Goal: Task Accomplishment & Management: Complete application form

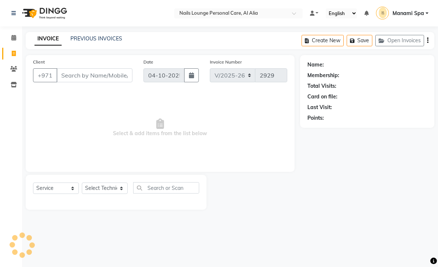
select select "6884"
select select "service"
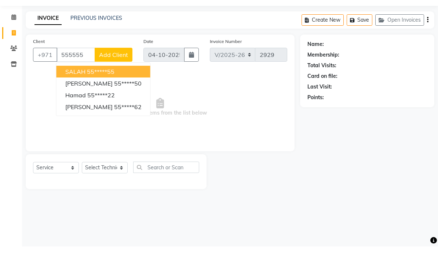
click at [108, 112] on ngb-highlight "55*****22" at bounding box center [101, 115] width 28 height 7
type input "55*****22"
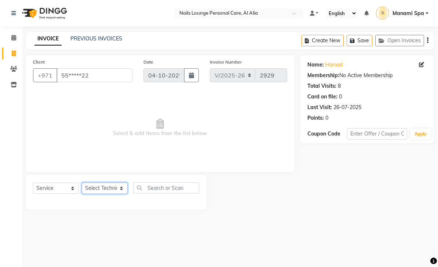
click at [115, 193] on select "Select Technician [PERSON_NAME] [PERSON_NAME] [PERSON_NAME] [PERSON_NAME] Manam…" at bounding box center [105, 187] width 46 height 11
select select "53950"
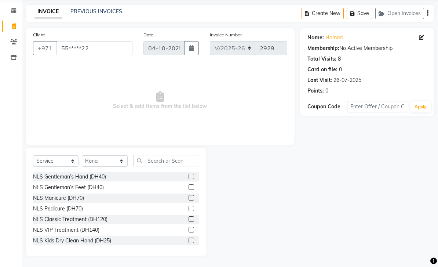
click at [103, 181] on div "NLS Gentleman’s Hand (DH40)" at bounding box center [69, 177] width 73 height 8
checkbox input "false"
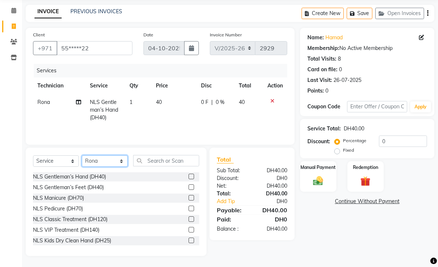
click at [122, 167] on select "Select Technician [PERSON_NAME] [PERSON_NAME] [PERSON_NAME] [PERSON_NAME] Manam…" at bounding box center [105, 160] width 46 height 11
select select "53951"
click at [102, 191] on div "NLS Gentleman’s Feet (DH40)" at bounding box center [68, 188] width 71 height 8
checkbox input "false"
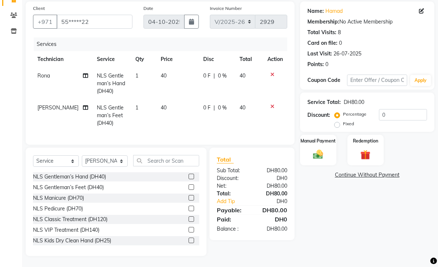
click at [317, 160] on img at bounding box center [318, 154] width 16 height 11
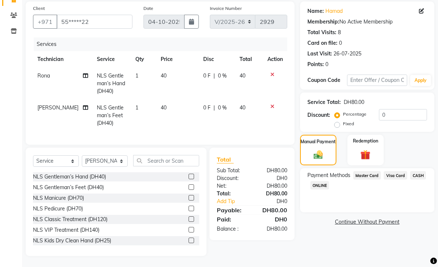
click at [394, 180] on span "Visa Card" at bounding box center [395, 175] width 23 height 8
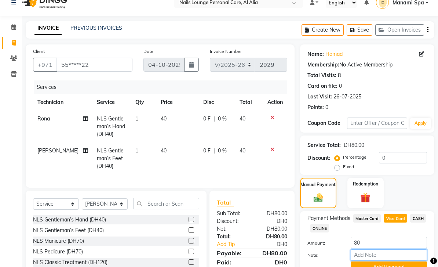
click at [380, 259] on input "Note:" at bounding box center [389, 254] width 76 height 11
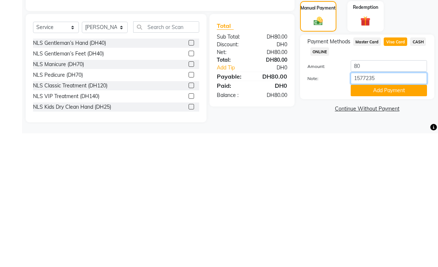
type input "15772354"
click at [389, 218] on button "Add Payment" at bounding box center [389, 223] width 76 height 11
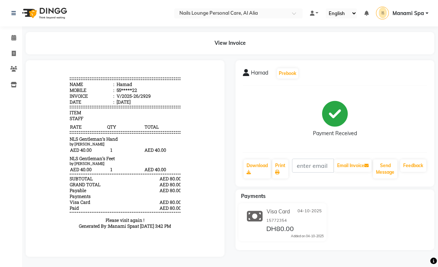
click at [18, 48] on link "Invoice" at bounding box center [11, 54] width 18 height 12
select select "service"
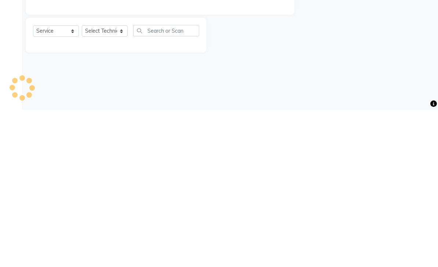
type input "2930"
select select "6884"
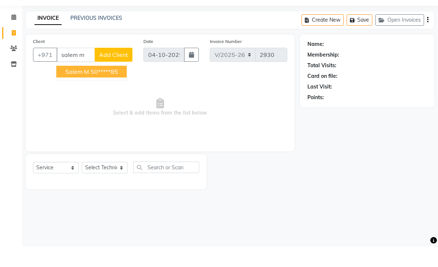
click at [121, 86] on button "Salem M 50*****85" at bounding box center [92, 92] width 70 height 12
type input "50*****85"
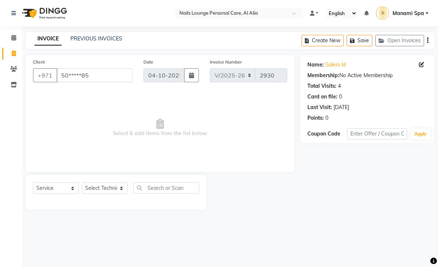
click at [427, 64] on span at bounding box center [423, 65] width 8 height 8
click at [419, 66] on icon at bounding box center [421, 64] width 5 height 5
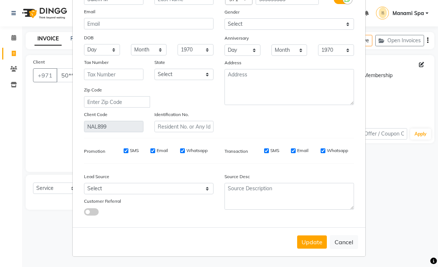
scroll to position [59, 0]
click at [349, 243] on button "Cancel" at bounding box center [344, 242] width 28 height 14
select select
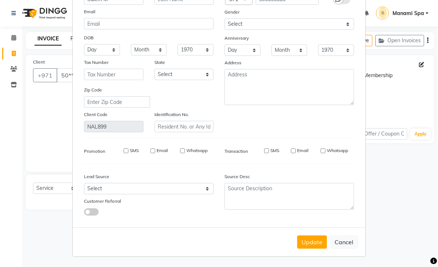
select select
checkbox input "false"
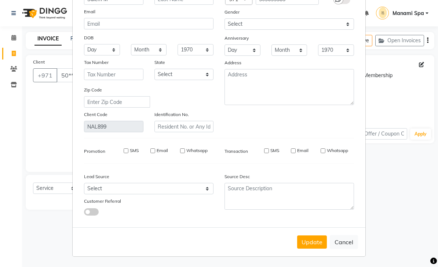
checkbox input "false"
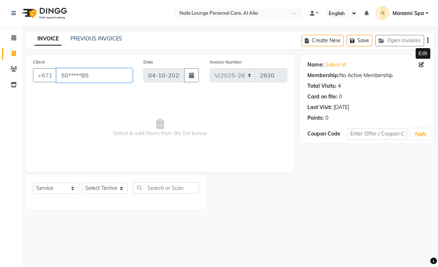
click at [124, 73] on input "50*****85" at bounding box center [95, 75] width 76 height 14
type input "5"
